Goal: Contribute content: Add original content to the website for others to see

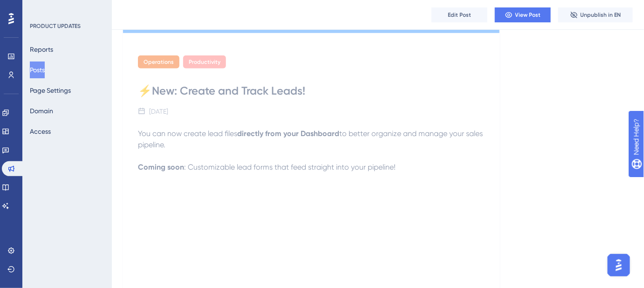
scroll to position [254, 0]
click at [45, 70] on button "Posts" at bounding box center [37, 69] width 15 height 17
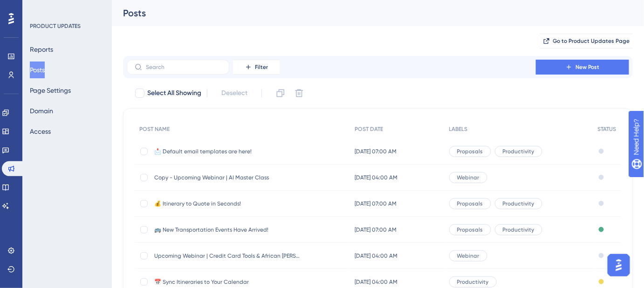
click at [207, 201] on span "💰 Itinerary to Quote in Seconds!" at bounding box center [228, 203] width 149 height 7
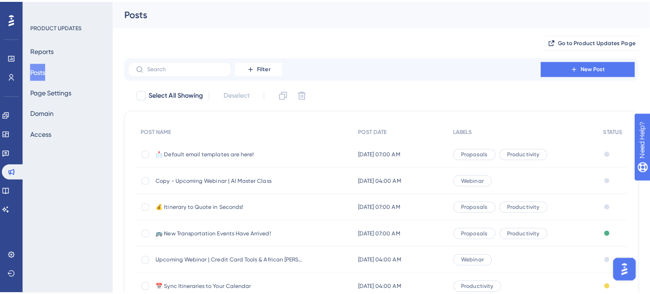
scroll to position [151, 0]
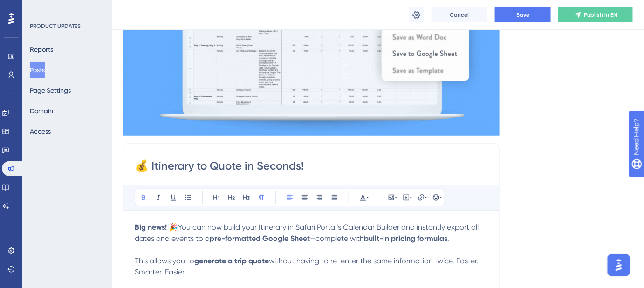
click at [45, 63] on button "Posts" at bounding box center [37, 69] width 15 height 17
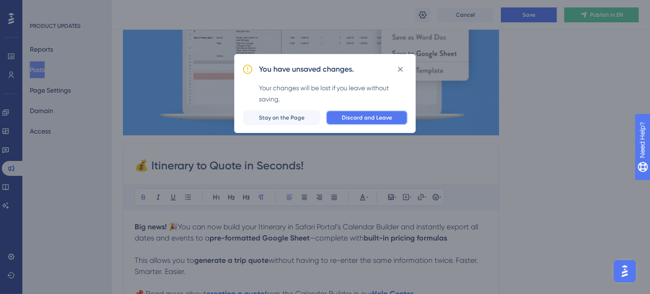
click at [365, 118] on span "Discard and Leave" at bounding box center [367, 117] width 50 height 7
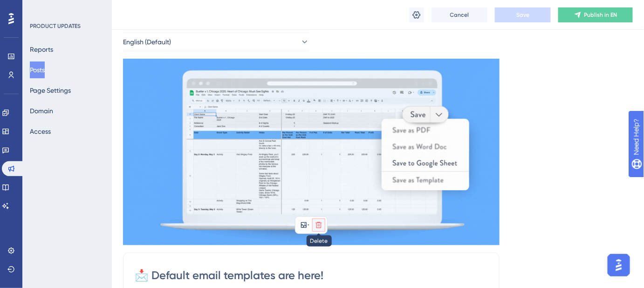
click at [317, 223] on icon at bounding box center [318, 224] width 7 height 7
click at [316, 244] on icon at bounding box center [319, 247] width 8 height 8
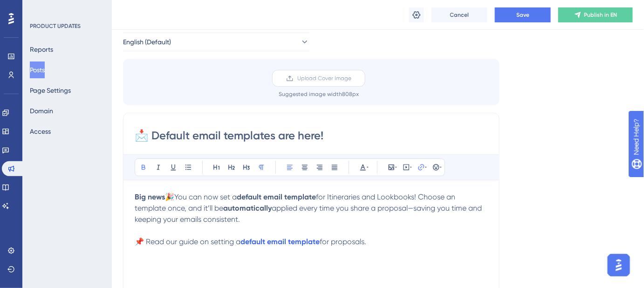
click at [320, 78] on span "Upload Cover Image" at bounding box center [324, 78] width 54 height 7
click at [351, 78] on input "Upload Cover Image" at bounding box center [351, 78] width 0 height 0
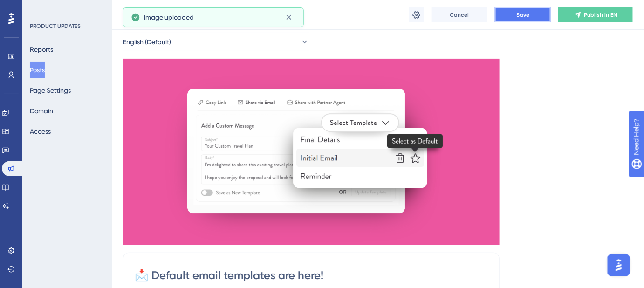
click at [522, 15] on span "Save" at bounding box center [522, 14] width 13 height 7
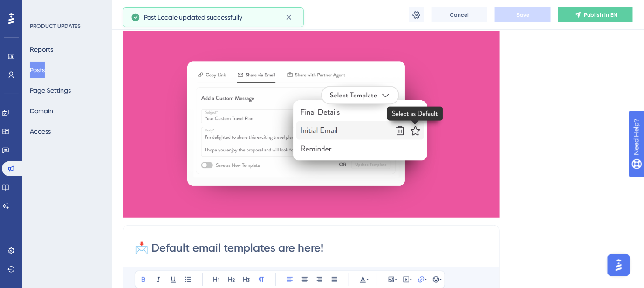
scroll to position [127, 0]
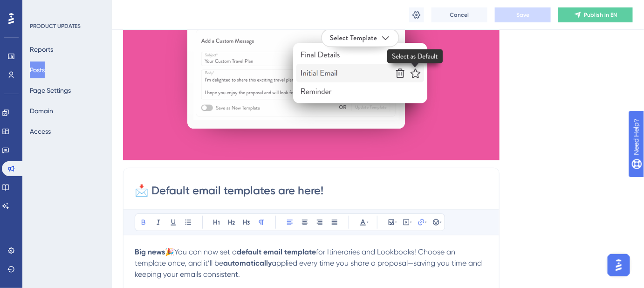
click at [330, 250] on span "for Itineraries and Lookbooks! Choose an template once, and it’ll be" at bounding box center [296, 257] width 322 height 20
click at [480, 251] on span "for sharing Itineraries and Lookbooks! Choose an template once, and it’ll be" at bounding box center [309, 257] width 349 height 20
click at [522, 12] on span "Save" at bounding box center [522, 14] width 13 height 7
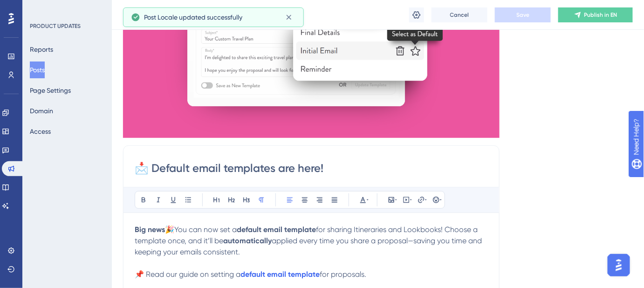
scroll to position [169, 0]
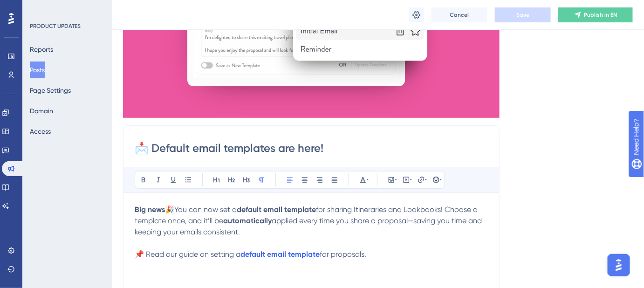
click at [324, 210] on span "for sharing Itineraries and Lookbooks! Choose a template once, and it’ll be" at bounding box center [307, 215] width 345 height 20
click at [526, 15] on span "Save" at bounding box center [522, 14] width 13 height 7
click at [226, 223] on span "when sharing Itineraries and Lookbooks! Choose a template once, and it’ll be" at bounding box center [311, 215] width 353 height 20
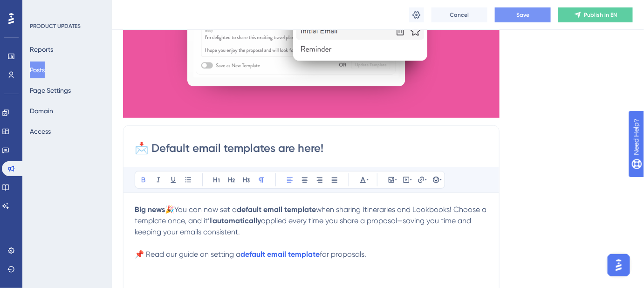
click at [272, 221] on span "applied every time you share a proposal—saving you time and keeping your emails…" at bounding box center [304, 226] width 338 height 20
click at [271, 219] on strong "automatically be" at bounding box center [241, 220] width 59 height 9
click at [519, 18] on span "Save" at bounding box center [522, 14] width 13 height 7
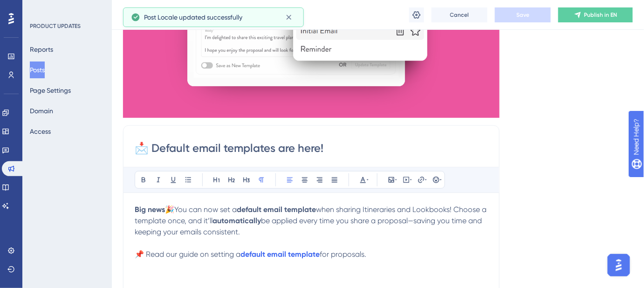
click at [386, 227] on p "Big news🎉 You can now set a default email template when sharing Itineraries and…" at bounding box center [311, 221] width 353 height 34
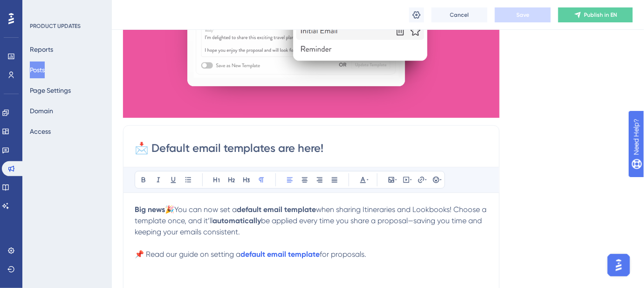
click at [330, 208] on span "when sharing Itineraries and Lookbooks! Choose a template once, and it’ll" at bounding box center [311, 215] width 353 height 20
click at [526, 16] on span "Save" at bounding box center [522, 14] width 13 height 7
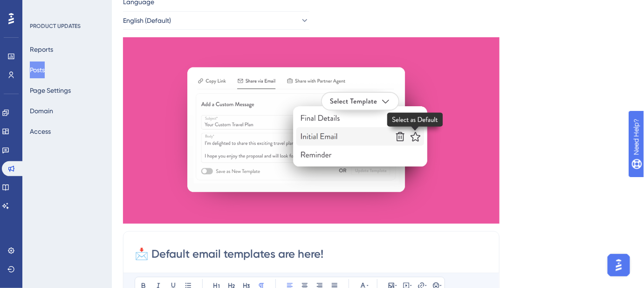
scroll to position [0, 0]
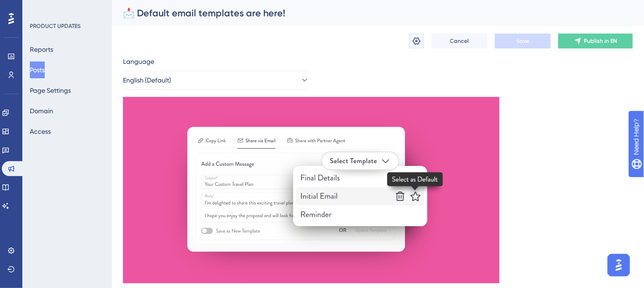
click at [415, 41] on icon at bounding box center [417, 40] width 8 height 7
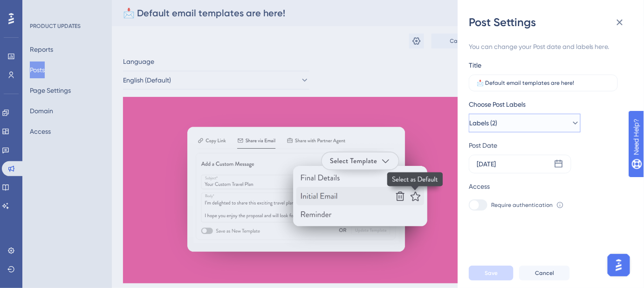
click at [570, 125] on icon at bounding box center [574, 122] width 9 height 9
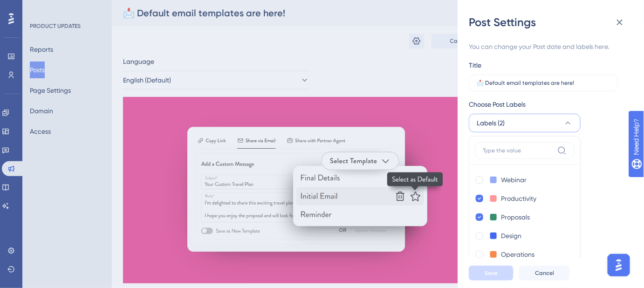
scroll to position [23, 0]
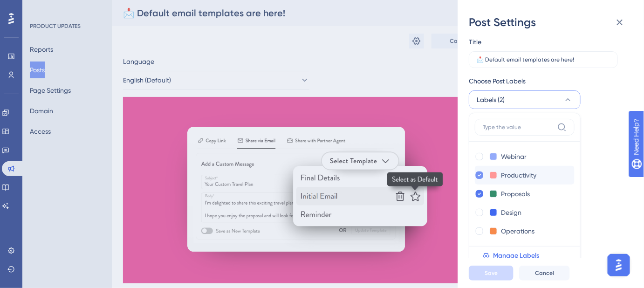
click at [478, 173] on icon at bounding box center [479, 175] width 4 height 7
checkbox input "false"
click at [493, 277] on span "Save" at bounding box center [490, 272] width 13 height 7
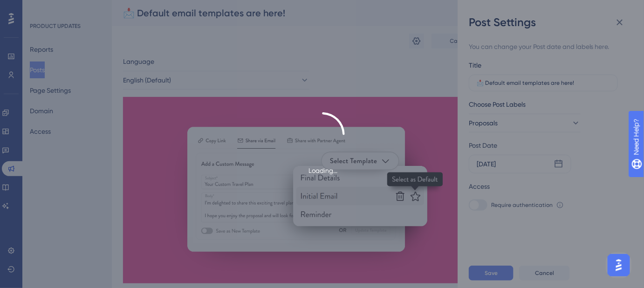
scroll to position [0, 0]
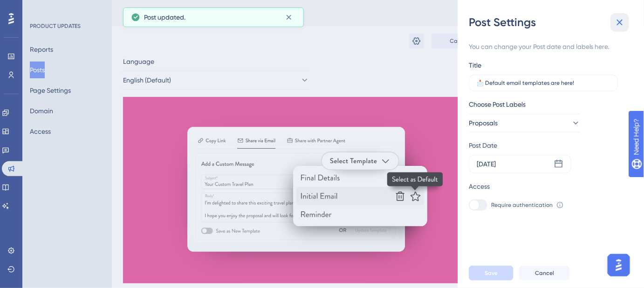
click at [623, 25] on icon at bounding box center [619, 22] width 11 height 11
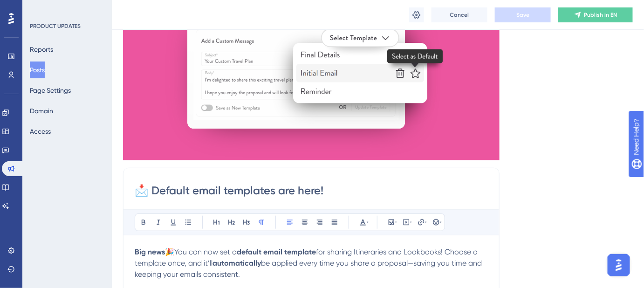
scroll to position [169, 0]
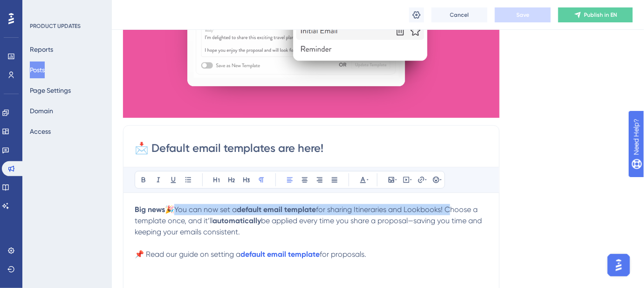
drag, startPoint x: 448, startPoint y: 208, endPoint x: 175, endPoint y: 209, distance: 272.9
click at [175, 209] on p "Big news🎉 You can now set a default email template for sharing Itineraries and …" at bounding box center [311, 221] width 353 height 34
copy p "You can now set a default email template for sharing Itineraries and Lookbooks!"
click at [355, 219] on span "be applied every time you share a proposal—saving you time and keeping your ema…" at bounding box center [309, 226] width 349 height 20
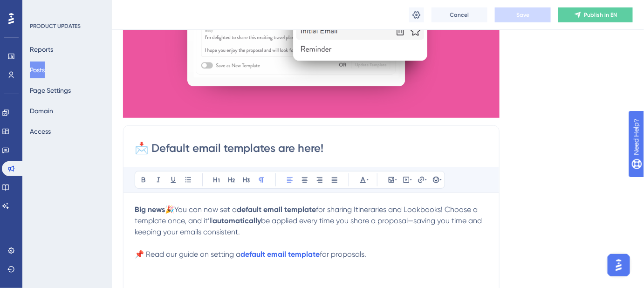
click at [325, 207] on span "for sharing Itineraries and Lookbooks! Choose a template once, and it’ll" at bounding box center [307, 215] width 345 height 20
click at [526, 14] on span "Save" at bounding box center [522, 14] width 13 height 7
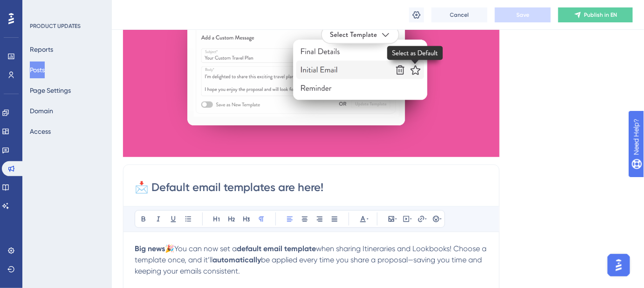
scroll to position [211, 0]
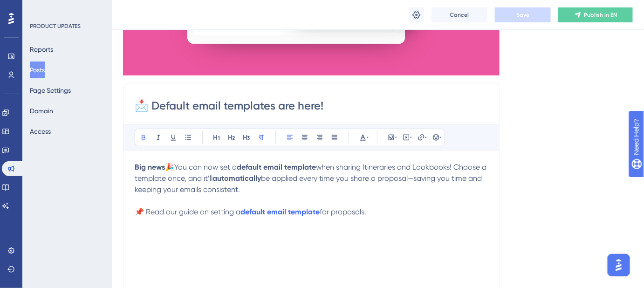
click at [168, 165] on strong "Big news🎉" at bounding box center [155, 167] width 40 height 9
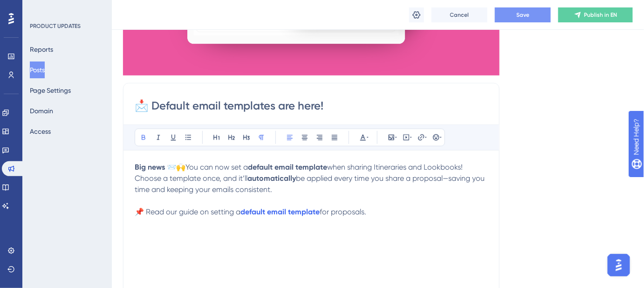
click at [176, 165] on strong "Big news 📨🙌" at bounding box center [160, 167] width 51 height 9
click at [197, 176] on span "when sharing Itineraries and Lookbooks! Choose a template once, and it’ll" at bounding box center [311, 173] width 353 height 20
click at [515, 17] on button "Save" at bounding box center [523, 14] width 56 height 15
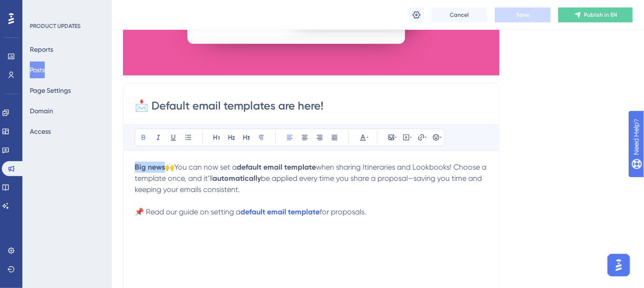
drag, startPoint x: 163, startPoint y: 167, endPoint x: 133, endPoint y: 166, distance: 30.3
click at [133, 166] on div "📩 Default email templates are here! Bold Italic Underline Bullet Point Heading …" at bounding box center [311, 230] width 376 height 295
copy strong "Big news"
drag, startPoint x: 148, startPoint y: 168, endPoint x: 154, endPoint y: 166, distance: 6.9
click at [147, 168] on strong "Big news🙌" at bounding box center [155, 167] width 40 height 9
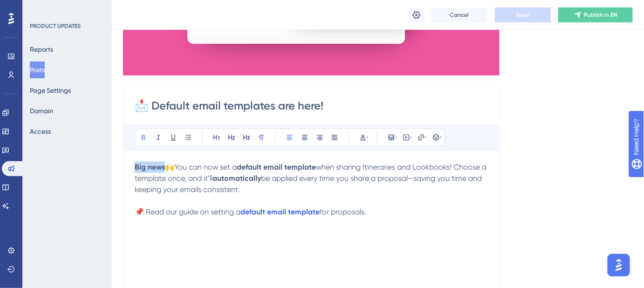
click at [164, 164] on strong "Big news🙌" at bounding box center [155, 167] width 40 height 9
drag, startPoint x: 164, startPoint y: 164, endPoint x: 140, endPoint y: 165, distance: 23.8
click at [140, 165] on strong "Big news🙌" at bounding box center [155, 167] width 40 height 9
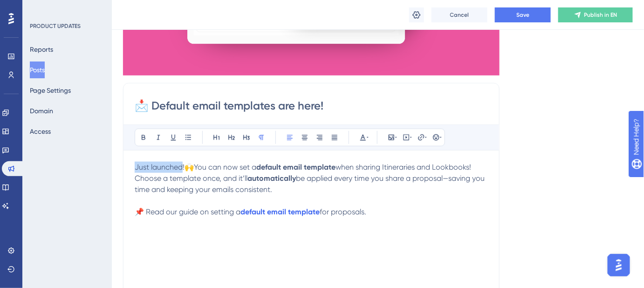
drag, startPoint x: 183, startPoint y: 166, endPoint x: 134, endPoint y: 168, distance: 48.9
click at [134, 168] on div "📩 Default email templates are here! Bold Italic Underline Bullet Point Heading …" at bounding box center [311, 230] width 376 height 295
click at [194, 163] on strong "🙌" at bounding box center [189, 167] width 9 height 9
click at [183, 166] on p "Just launched ! 🙌 You can now set a default email template when sharing Itinera…" at bounding box center [311, 179] width 353 height 34
click at [196, 167] on span "You can now set a" at bounding box center [225, 167] width 62 height 9
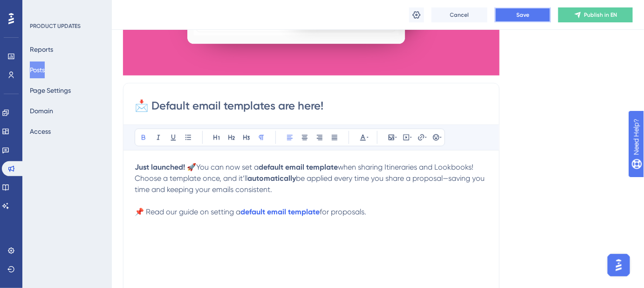
click at [506, 13] on button "Save" at bounding box center [523, 14] width 56 height 15
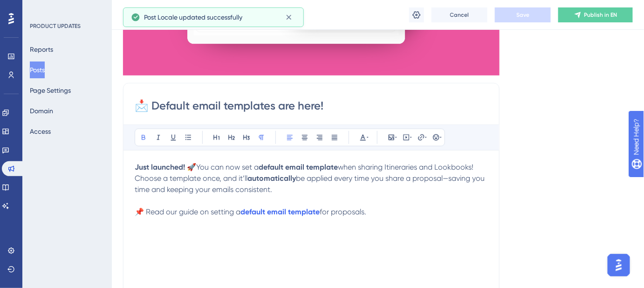
click at [183, 167] on strong "Just launched! 🚀" at bounding box center [165, 167] width 61 height 9
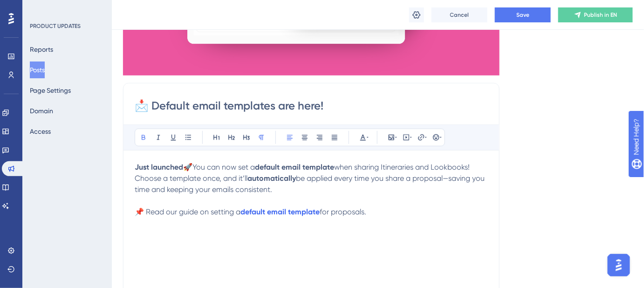
click at [195, 165] on span "You can now set a" at bounding box center [223, 167] width 62 height 9
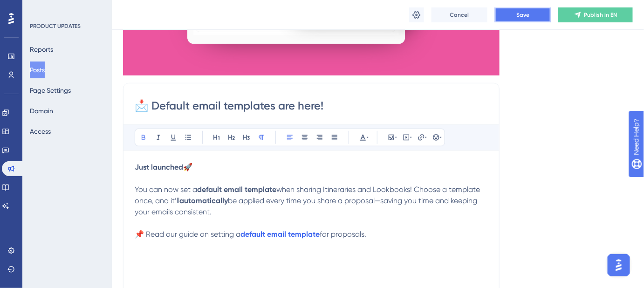
click at [526, 19] on button "Save" at bounding box center [523, 14] width 56 height 15
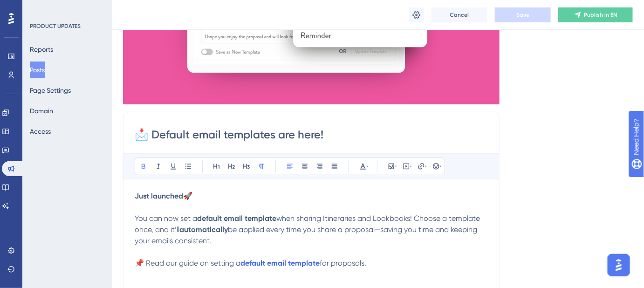
scroll to position [169, 0]
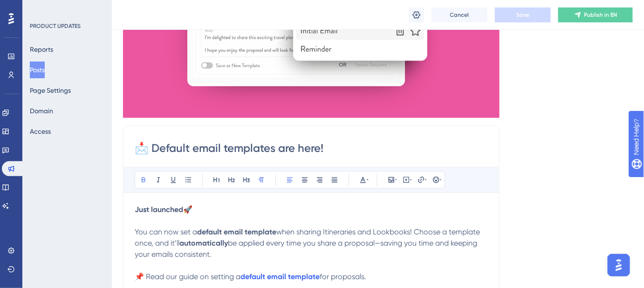
click at [198, 206] on p "Just launched🚀" at bounding box center [311, 209] width 353 height 11
drag, startPoint x: 197, startPoint y: 206, endPoint x: 120, endPoint y: 206, distance: 77.8
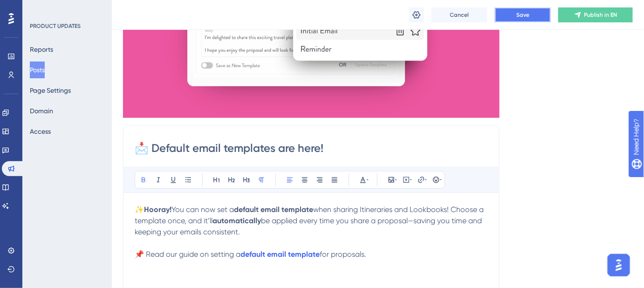
click at [517, 19] on button "Save" at bounding box center [523, 14] width 56 height 15
click at [144, 208] on span "✨" at bounding box center [139, 209] width 9 height 9
click at [514, 14] on button "Save" at bounding box center [523, 14] width 56 height 15
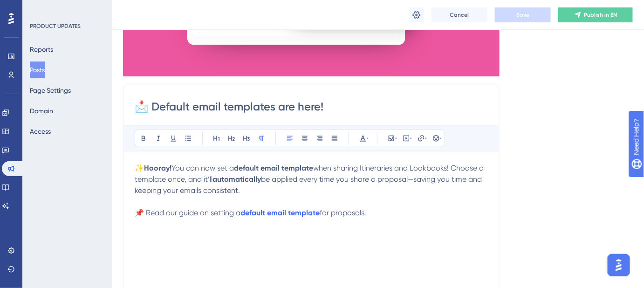
scroll to position [211, 0]
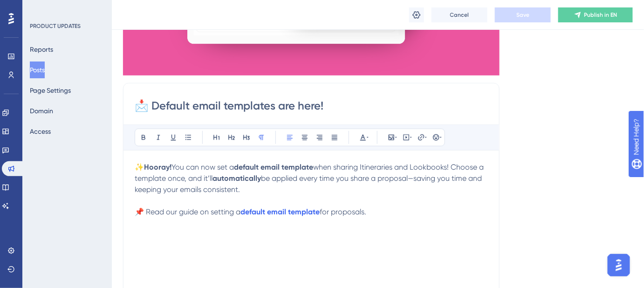
click at [328, 167] on span "when sharing Itineraries and Lookbooks! Choose a template once, and it’ll" at bounding box center [310, 173] width 351 height 20
click at [514, 18] on button "Save" at bounding box center [523, 14] width 56 height 15
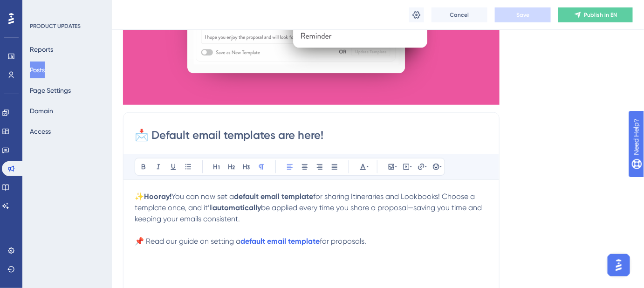
scroll to position [169, 0]
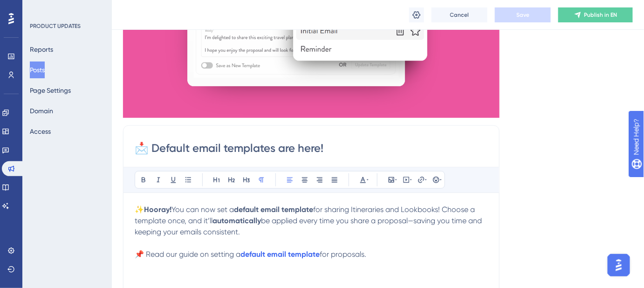
click at [324, 208] on span "for sharing Itineraries and Lookbooks! Choose a template once, and it’ll" at bounding box center [306, 215] width 342 height 20
click at [356, 208] on span "for sharing Itineraries and Lookbooks! Choose a template once, and it’ll" at bounding box center [306, 215] width 342 height 20
click at [323, 209] on span "for sharing Itineraries and Lookbooks! Choose a template once, and it’ll" at bounding box center [306, 215] width 342 height 20
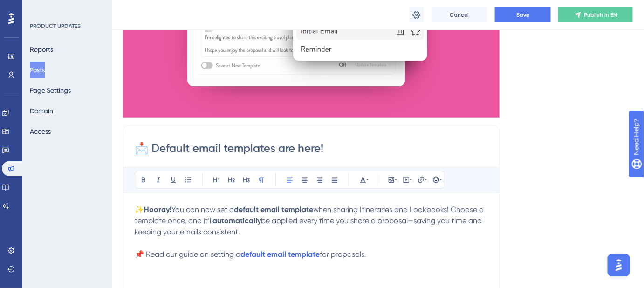
click at [326, 208] on span "when sharing Itineraries and Lookbooks! Choose a template once, and it’ll" at bounding box center [310, 215] width 351 height 20
click at [323, 207] on span "for sharing Itineraries and Lookbooks! Choose a template once, and it’ll" at bounding box center [306, 215] width 342 height 20
click at [524, 16] on span "Save" at bounding box center [522, 14] width 13 height 7
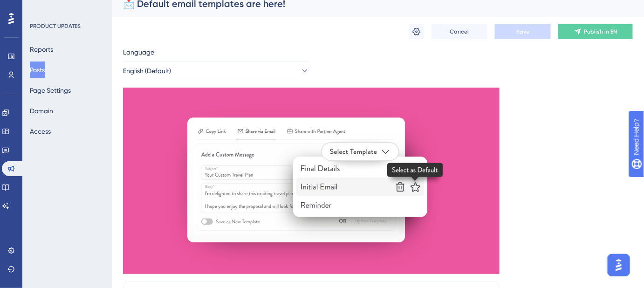
scroll to position [0, 0]
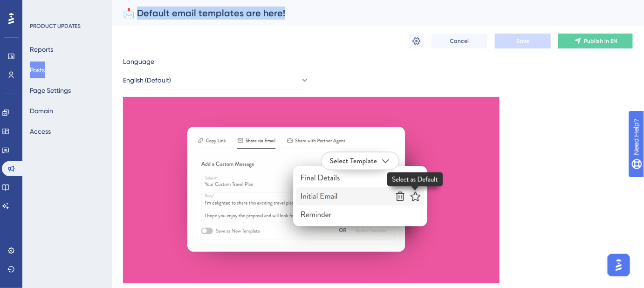
drag, startPoint x: 287, startPoint y: 13, endPoint x: 139, endPoint y: 12, distance: 148.1
click at [139, 12] on div "📩 Default email templates are here!" at bounding box center [366, 13] width 486 height 13
copy div "efault email templates are here!"
click at [415, 40] on icon at bounding box center [416, 40] width 9 height 9
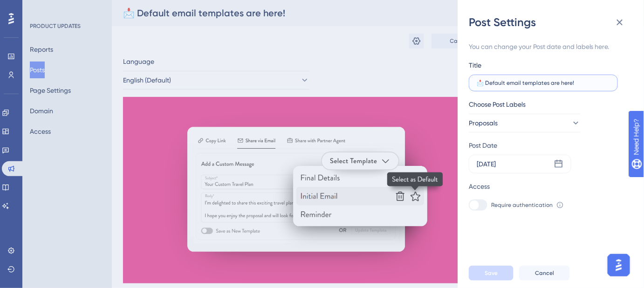
drag, startPoint x: 582, startPoint y: 86, endPoint x: 486, endPoint y: 85, distance: 95.5
click at [486, 85] on input "📩 Default email templates are here!" at bounding box center [542, 83] width 133 height 7
paste input "Email Templates Are H"
type input "📩 Default Email Templates Are Here!"
click at [491, 277] on span "Save" at bounding box center [490, 272] width 13 height 7
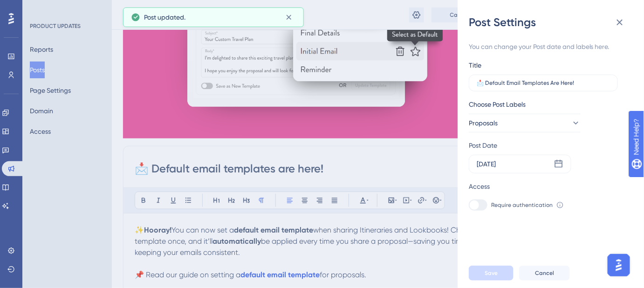
scroll to position [169, 0]
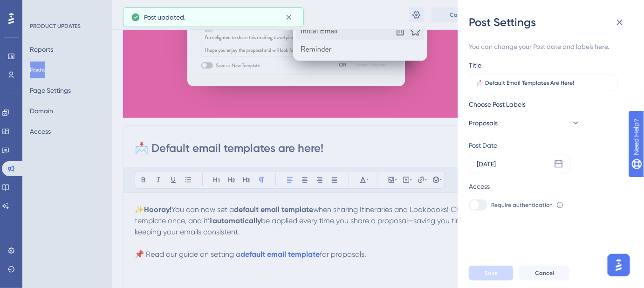
click at [334, 148] on div "Post Settings You can change your Post date and labels here. Title 📩 Default Em…" at bounding box center [322, 144] width 644 height 288
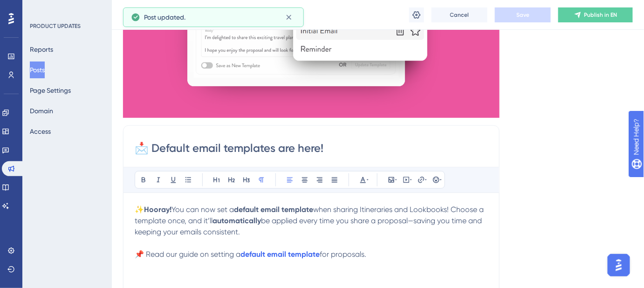
drag, startPoint x: 329, startPoint y: 147, endPoint x: 153, endPoint y: 147, distance: 176.0
click at [154, 149] on input "📩 Default email templates are here!" at bounding box center [311, 148] width 353 height 15
paste input "Email Templates Are H"
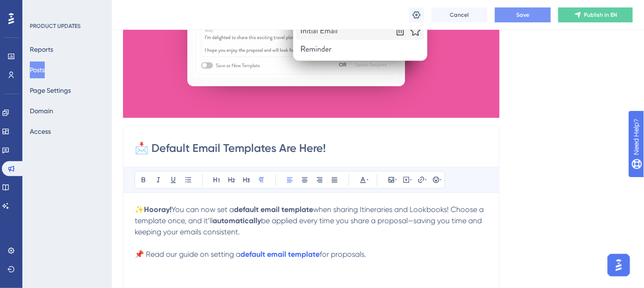
type input "📩 Default Email Templates Are Here!"
click at [525, 13] on span "Save" at bounding box center [522, 14] width 13 height 7
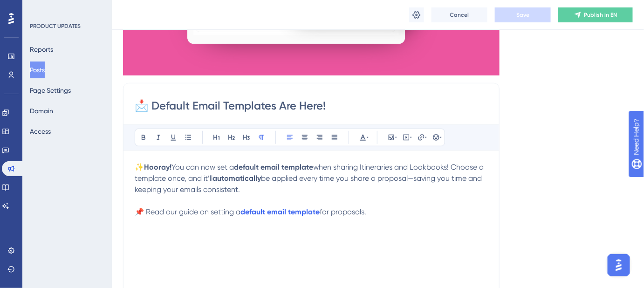
click at [335, 210] on span "for proposals." at bounding box center [342, 211] width 47 height 9
click at [146, 211] on span "📌 Read our guide on setting a" at bounding box center [188, 211] width 106 height 9
drag, startPoint x: 148, startPoint y: 210, endPoint x: 399, endPoint y: 219, distance: 251.2
click at [399, 219] on div "✨ Hooray! You can now set a default email template when sharing Itineraries and…" at bounding box center [311, 264] width 353 height 205
copy p "ead our guide on setting a default email template for sending proposals."
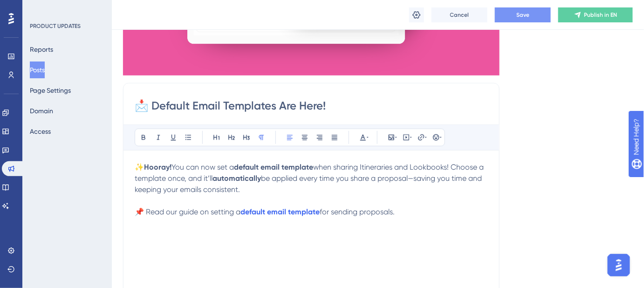
click at [392, 231] on div "✨ Hooray! You can now set a default email template when sharing Itineraries and…" at bounding box center [311, 264] width 353 height 205
drag, startPoint x: 361, startPoint y: 210, endPoint x: 324, endPoint y: 208, distance: 37.3
click at [324, 210] on span "for sending proposals." at bounding box center [356, 211] width 75 height 9
click at [530, 16] on button "Save" at bounding box center [523, 14] width 56 height 15
click at [324, 212] on span "proposals." at bounding box center [336, 211] width 35 height 9
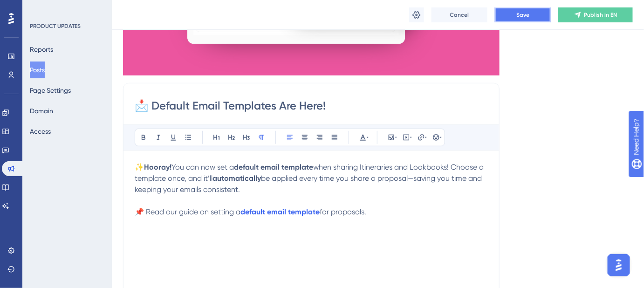
click at [510, 14] on button "Save" at bounding box center [523, 14] width 56 height 15
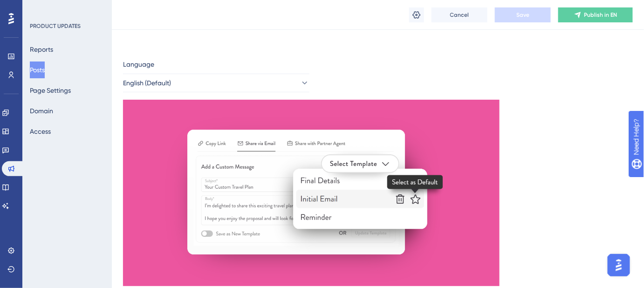
scroll to position [0, 0]
